Goal: Transaction & Acquisition: Purchase product/service

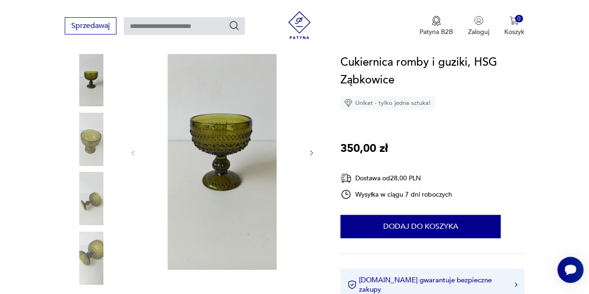
scroll to position [47, 0]
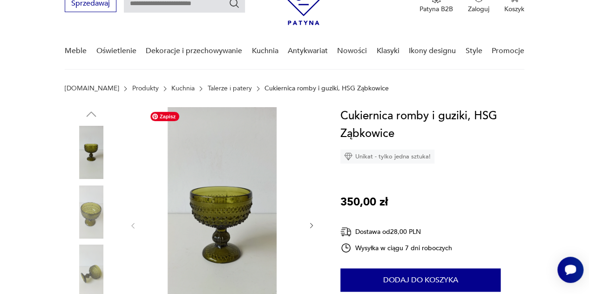
click at [215, 196] on img at bounding box center [222, 224] width 152 height 235
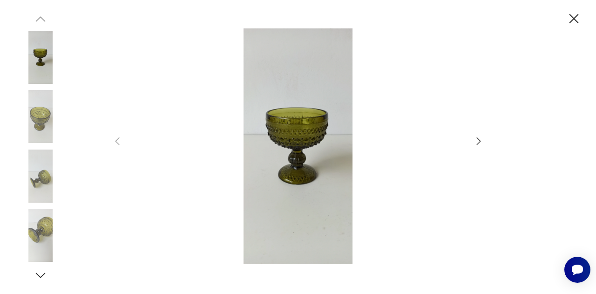
click at [480, 143] on icon "button" at bounding box center [478, 140] width 11 height 11
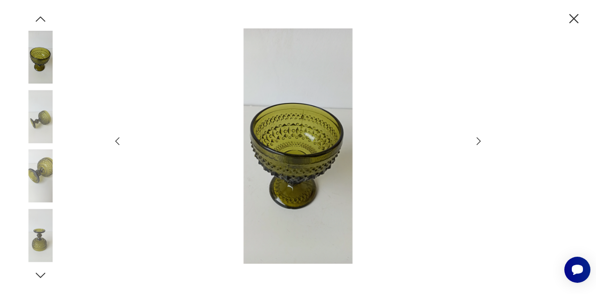
click at [480, 142] on icon "button" at bounding box center [479, 140] width 4 height 7
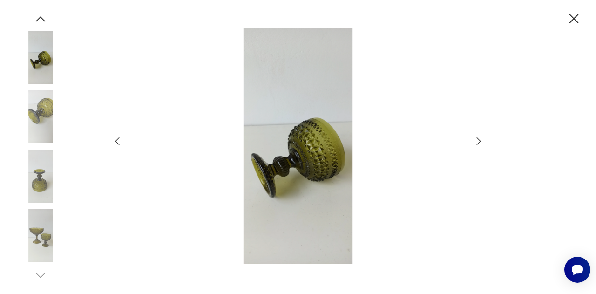
click at [480, 142] on icon "button" at bounding box center [479, 140] width 4 height 7
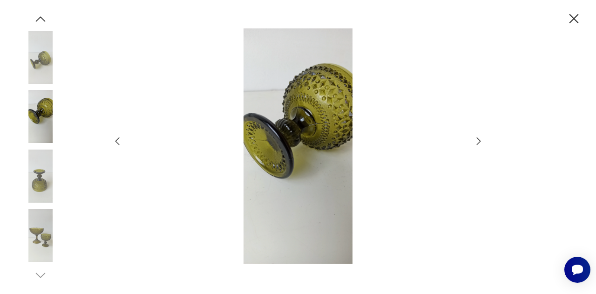
click at [480, 142] on icon "button" at bounding box center [479, 140] width 4 height 7
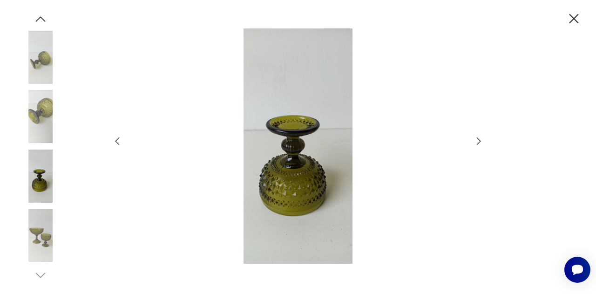
click at [480, 142] on icon "button" at bounding box center [479, 140] width 4 height 7
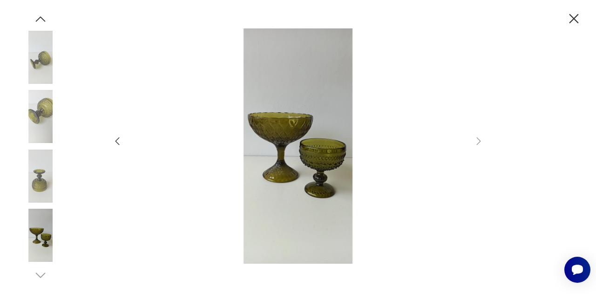
click at [575, 19] on icon "button" at bounding box center [574, 19] width 16 height 16
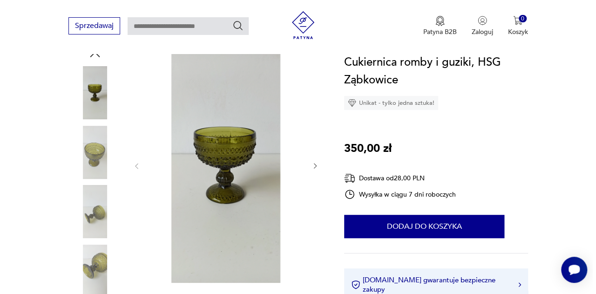
scroll to position [140, 0]
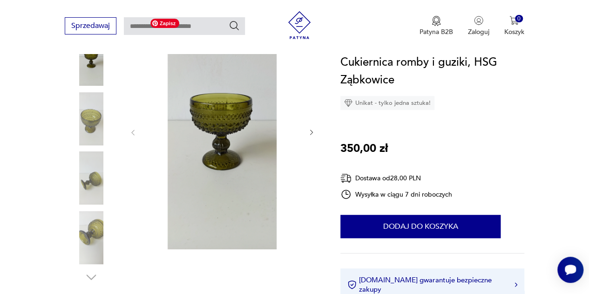
click at [225, 124] on img at bounding box center [222, 131] width 152 height 235
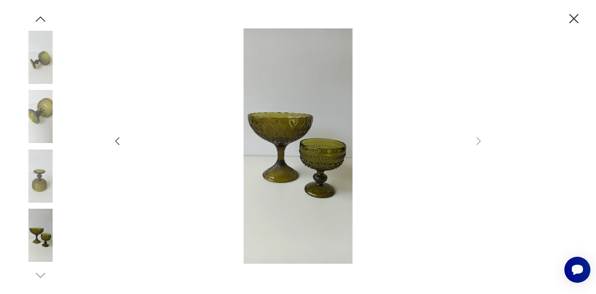
click at [120, 142] on icon "button" at bounding box center [117, 140] width 11 height 11
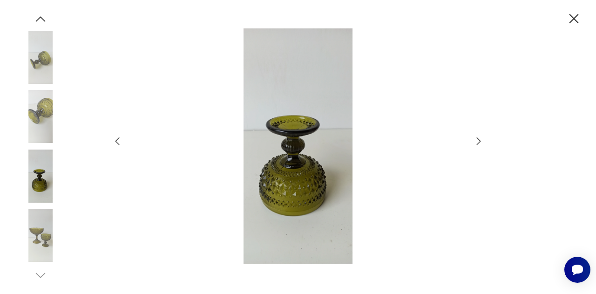
click at [120, 143] on icon "button" at bounding box center [117, 140] width 11 height 11
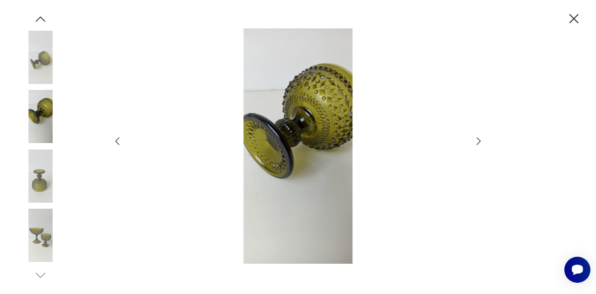
click at [120, 142] on icon "button" at bounding box center [117, 140] width 11 height 11
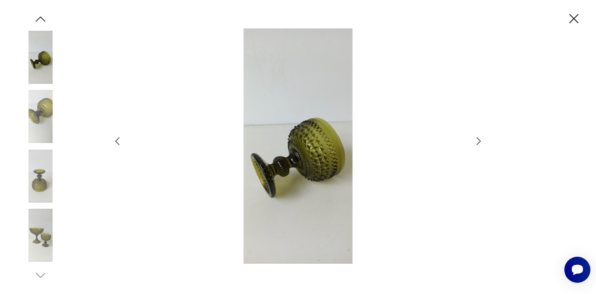
click at [120, 142] on icon "button" at bounding box center [117, 140] width 11 height 11
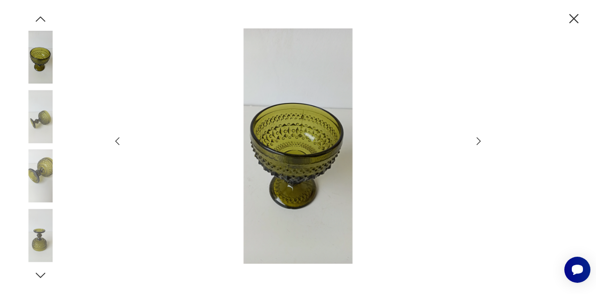
click at [120, 142] on icon "button" at bounding box center [117, 140] width 11 height 11
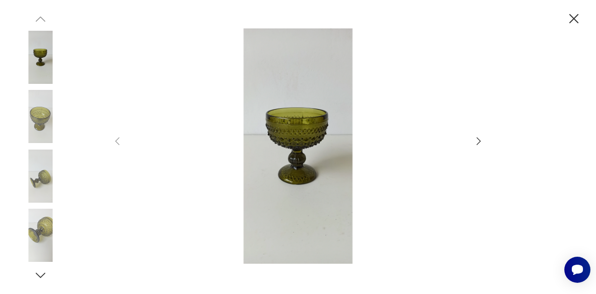
click at [475, 140] on icon "button" at bounding box center [478, 140] width 11 height 11
